Goal: Task Accomplishment & Management: Manage account settings

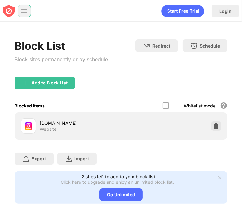
click at [25, 11] on img at bounding box center [24, 11] width 6 height 6
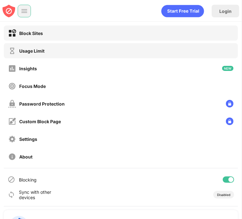
click at [42, 55] on div "Usage Limit" at bounding box center [121, 50] width 234 height 15
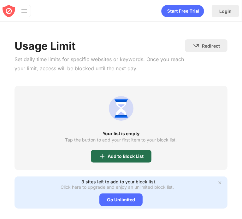
click at [121, 159] on div "Add to Block List" at bounding box center [121, 156] width 61 height 13
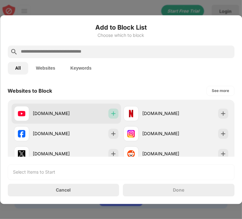
click at [110, 114] on img at bounding box center [113, 113] width 6 height 6
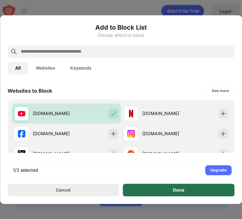
click at [185, 191] on div "Done" at bounding box center [179, 190] width 112 height 13
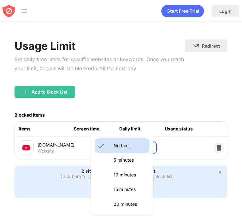
click at [134, 145] on body "Login Block Sites Usage Limit Insights Focus Mode Password Protection Custom Bl…" at bounding box center [121, 109] width 242 height 219
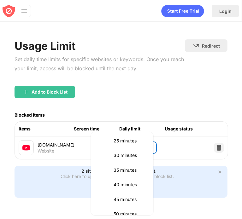
scroll to position [90, 0]
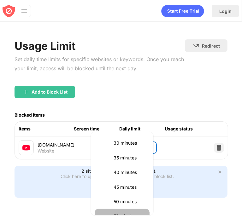
click at [123, 210] on li "55 minutes" at bounding box center [122, 216] width 55 height 15
type input "**"
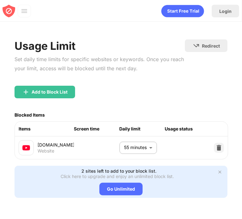
click at [161, 87] on div "Add to Block List" at bounding box center [121, 97] width 213 height 23
